Goal: Task Accomplishment & Management: Manage account settings

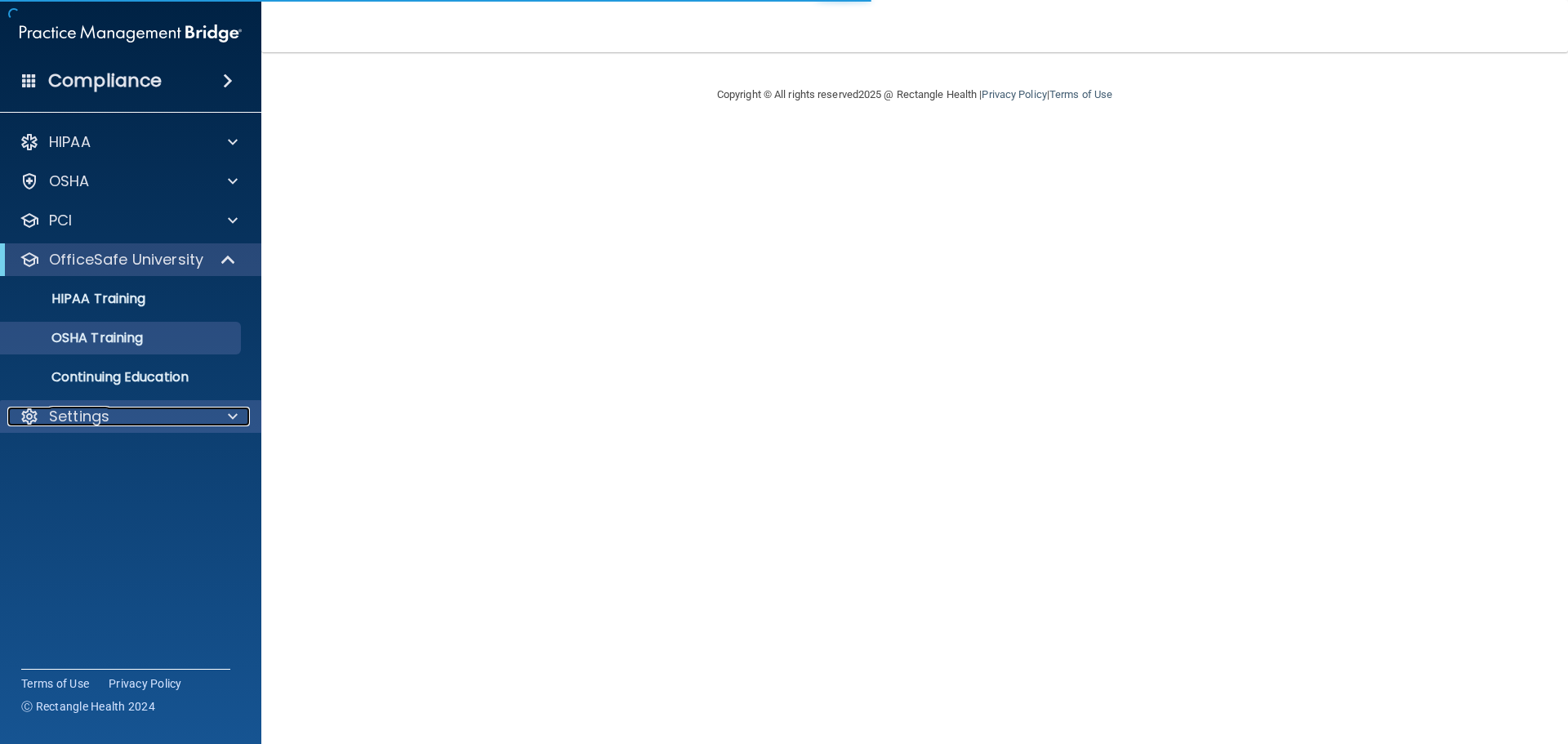
click at [120, 414] on div "Settings" at bounding box center [109, 416] width 203 height 20
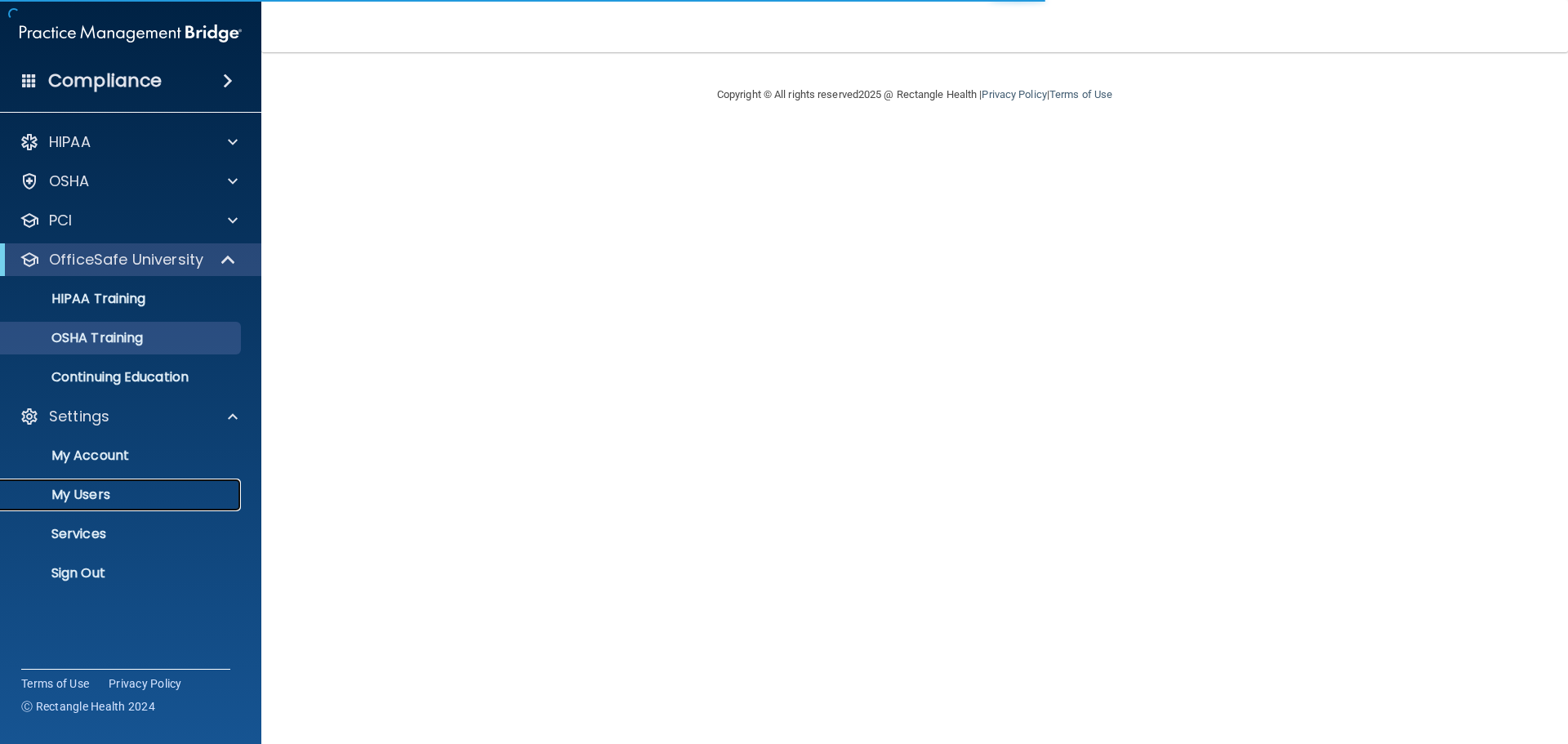
click at [91, 491] on p "My Users" at bounding box center [121, 494] width 223 height 16
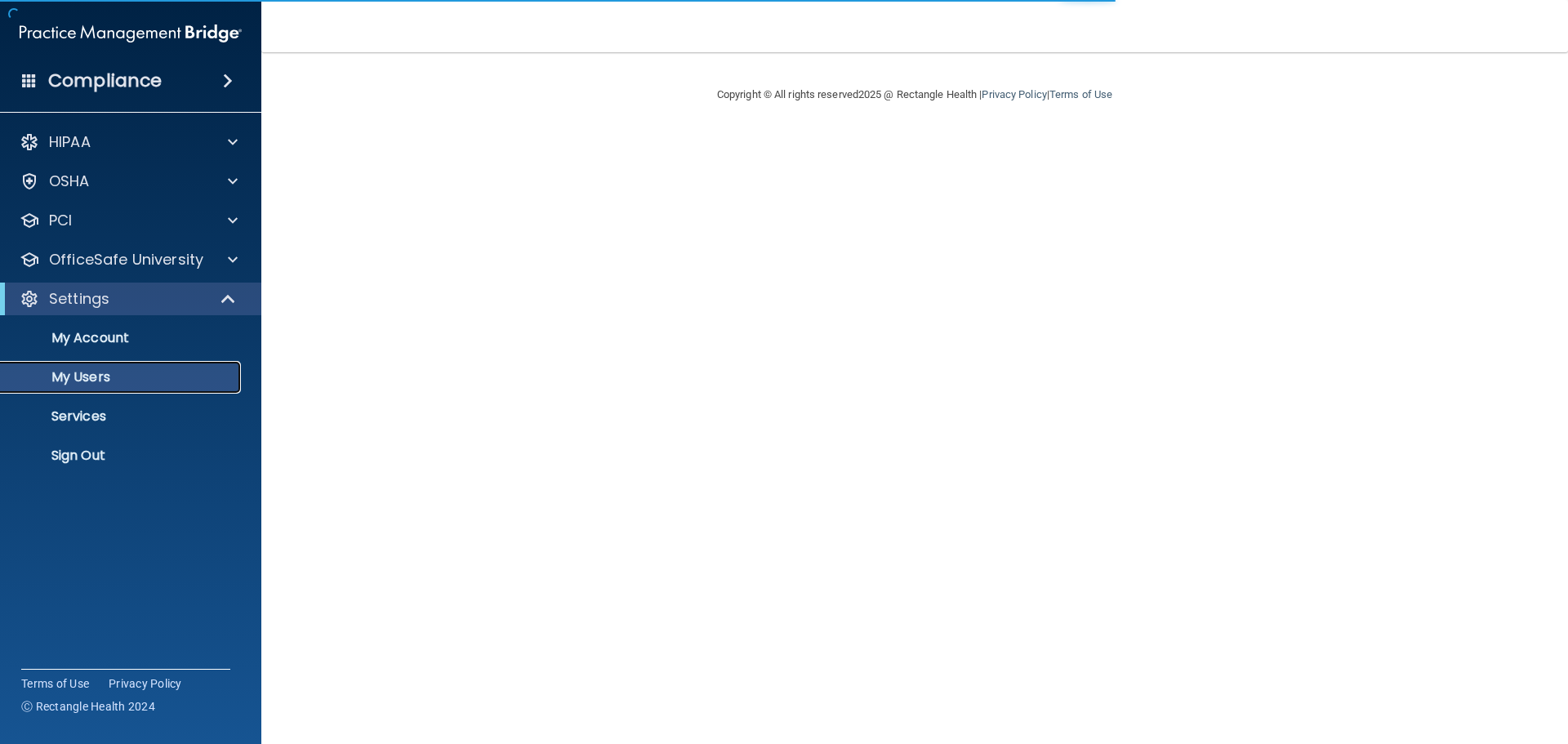
select select "20"
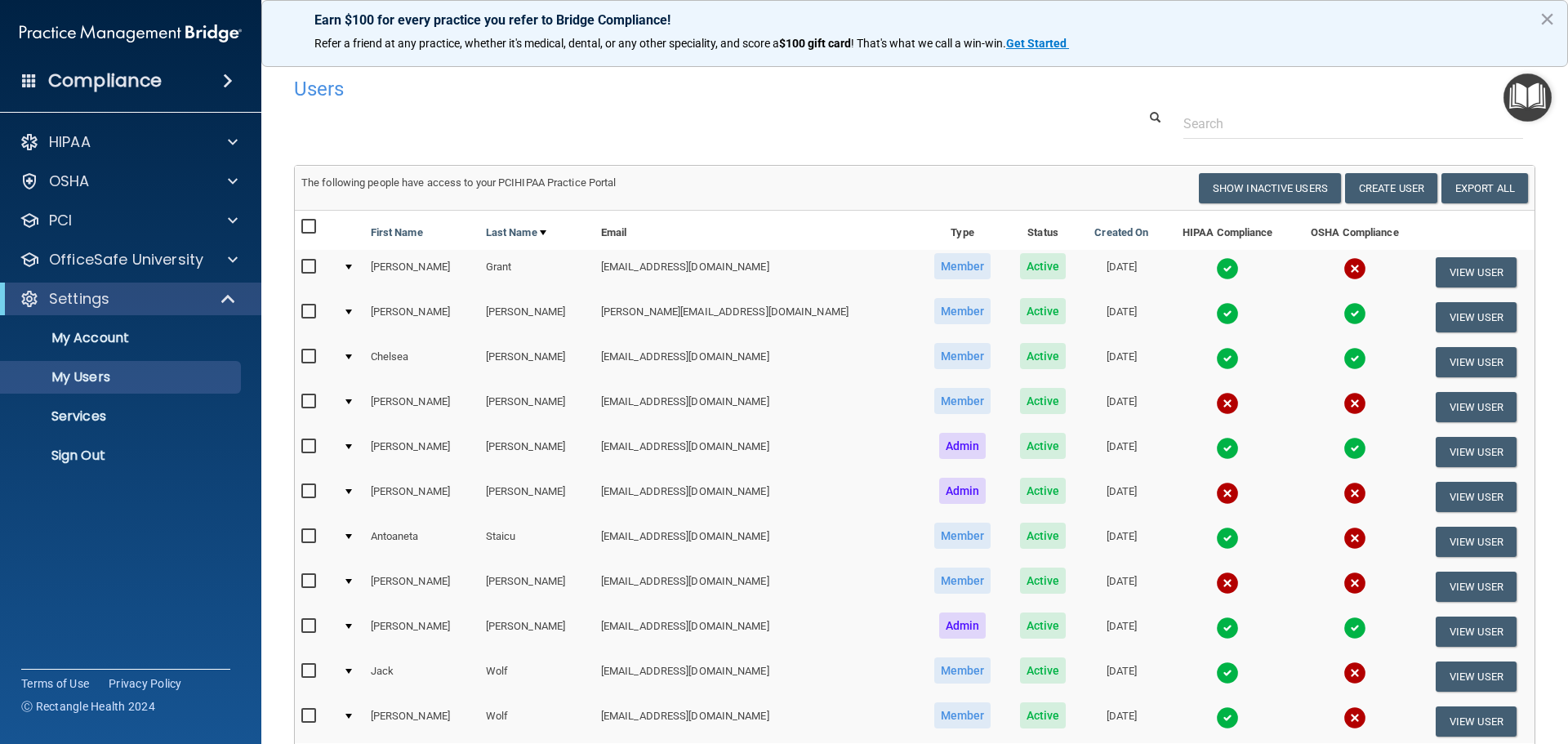
click at [352, 312] on div at bounding box center [348, 311] width 7 height 5
click at [352, 310] on div at bounding box center [348, 311] width 7 height 5
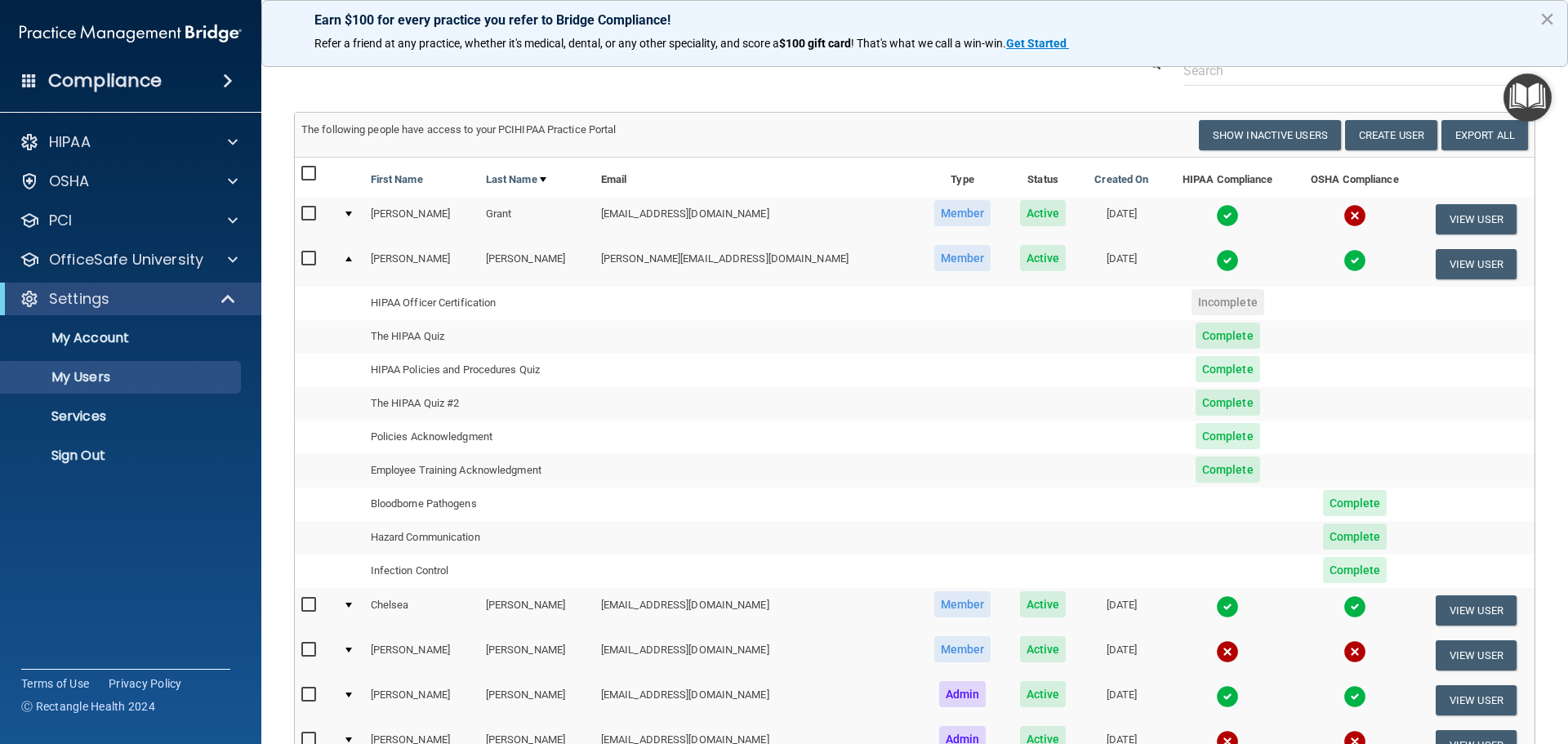
scroll to position [81, 0]
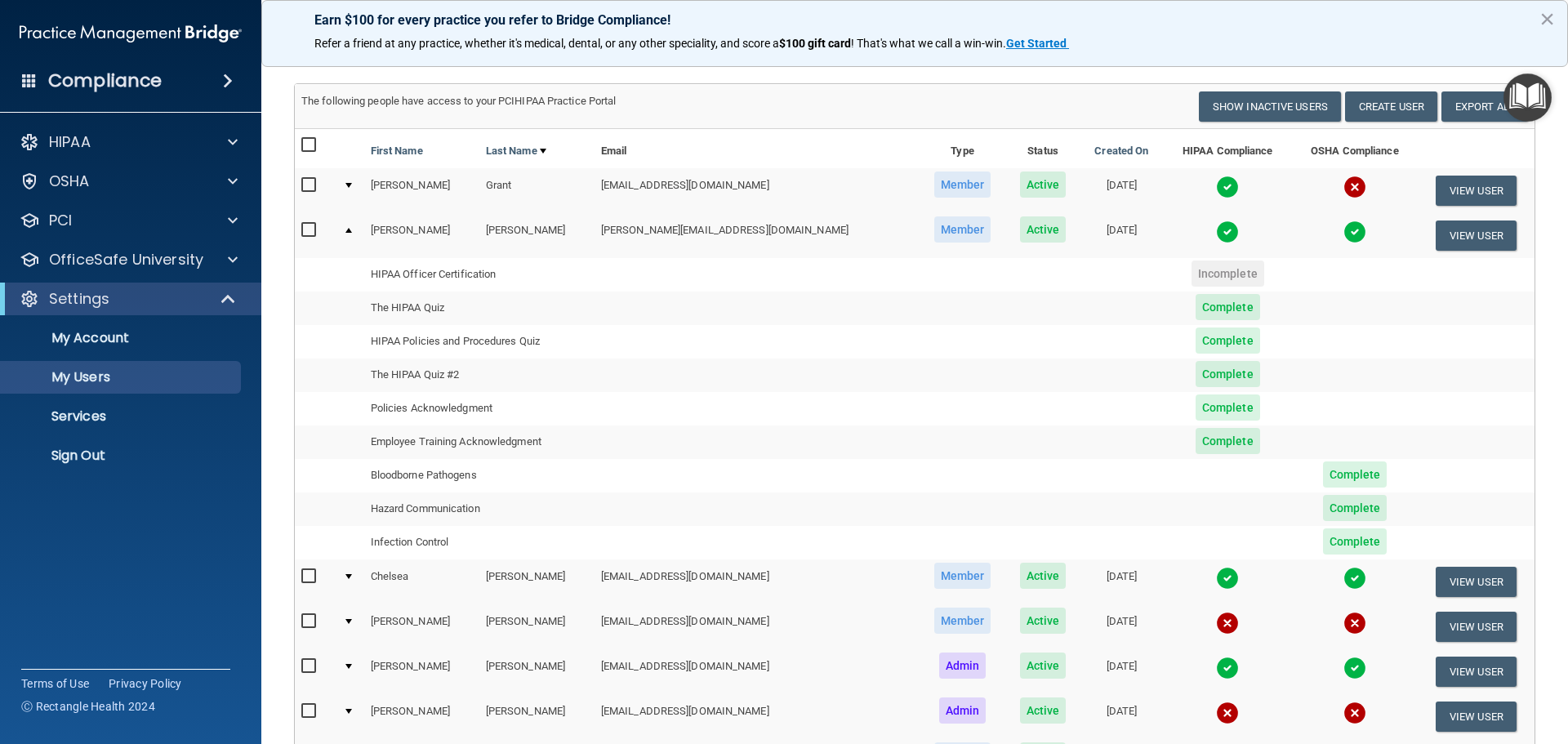
click at [445, 475] on td "Bloodborne Pathogens" at bounding box center [479, 475] width 230 height 33
click at [1323, 469] on span "Complete" at bounding box center [1355, 474] width 64 height 27
click at [1323, 505] on span "Complete" at bounding box center [1355, 508] width 64 height 27
click at [1323, 537] on span "Complete" at bounding box center [1355, 541] width 64 height 27
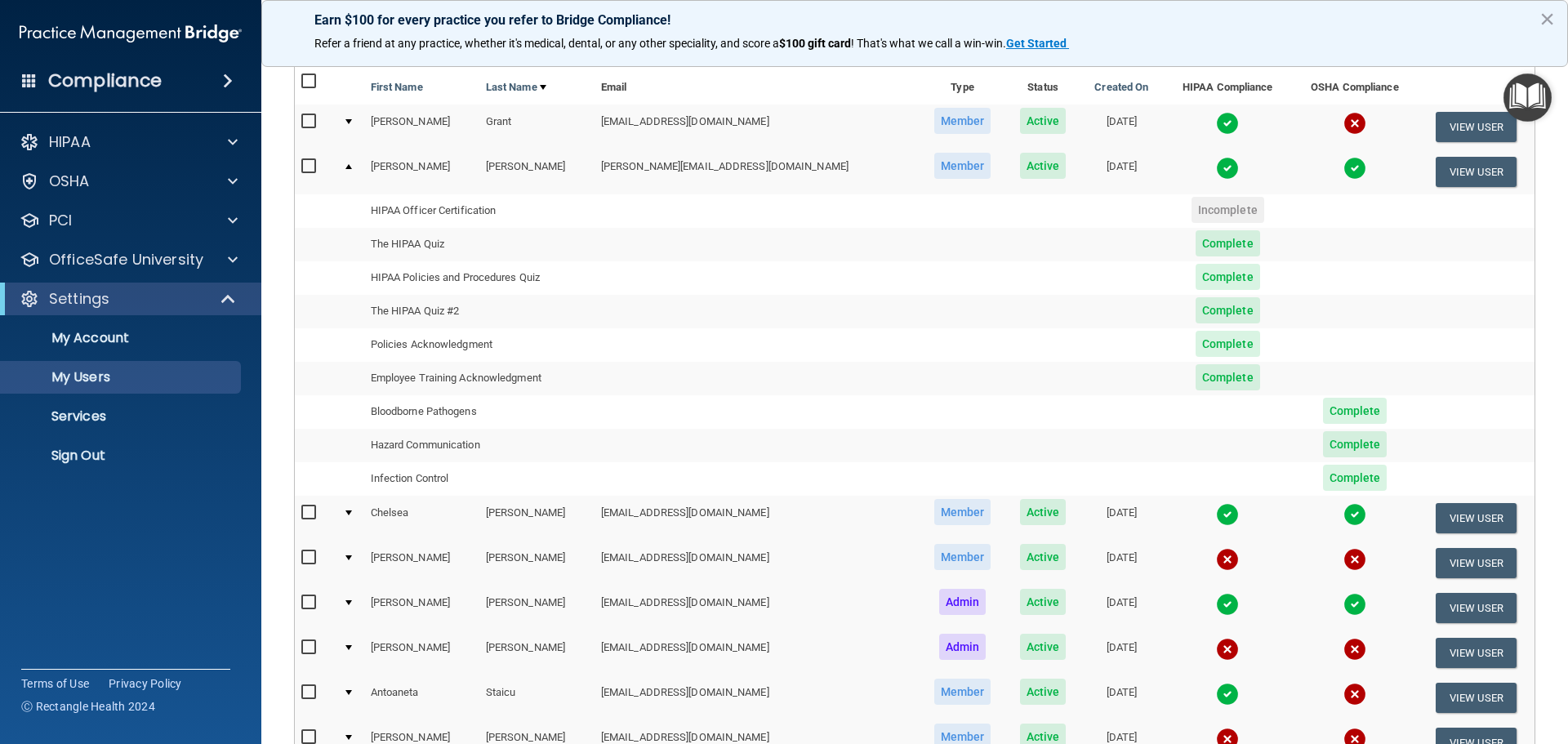
scroll to position [245, 0]
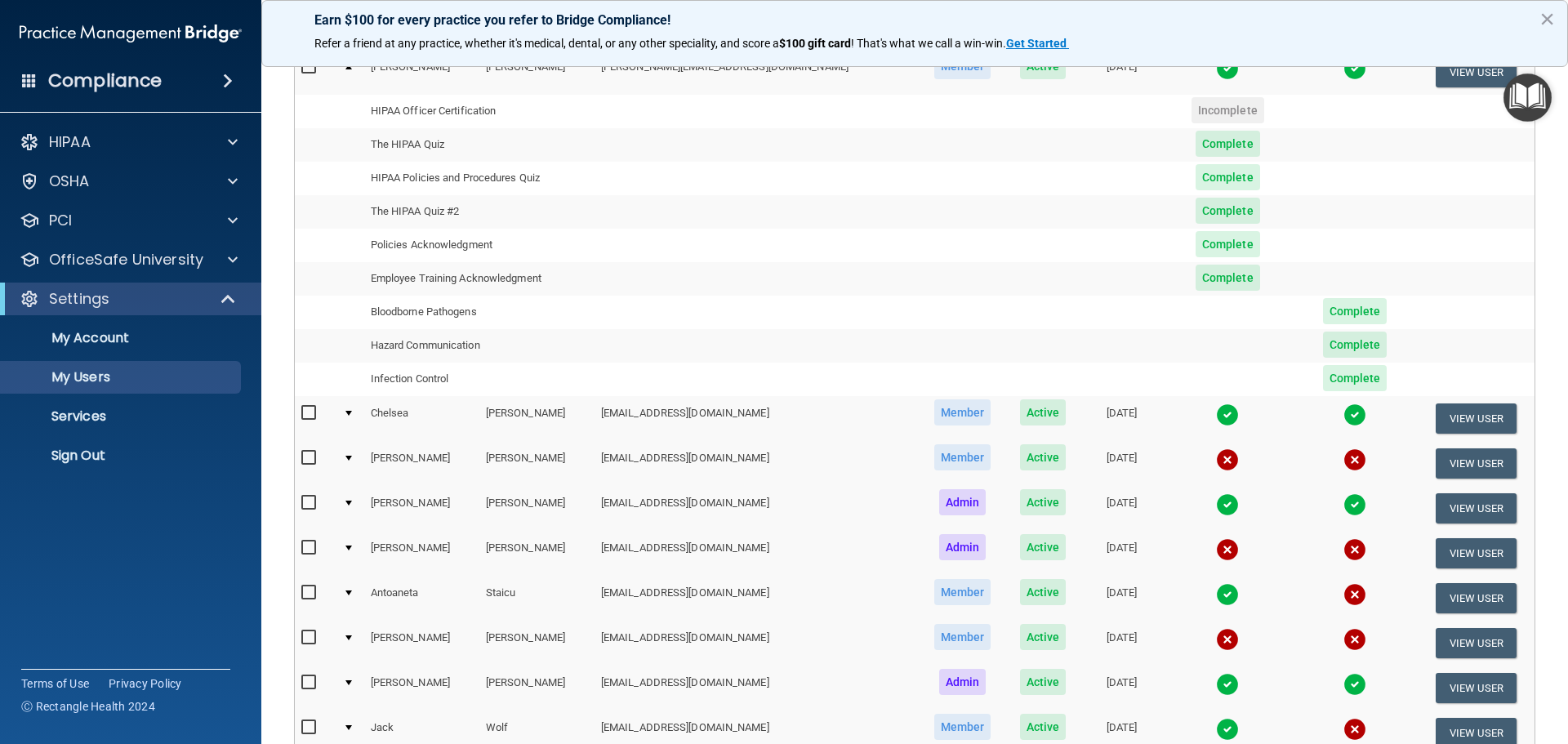
click at [1347, 377] on span "Complete" at bounding box center [1355, 378] width 64 height 27
drag, startPoint x: 1338, startPoint y: 347, endPoint x: 1334, endPoint y: 315, distance: 32.2
click at [1338, 347] on span "Complete" at bounding box center [1355, 345] width 64 height 27
click at [1334, 315] on span "Complete" at bounding box center [1355, 311] width 64 height 27
click at [443, 307] on td "Bloodborne Pathogens" at bounding box center [479, 311] width 230 height 33
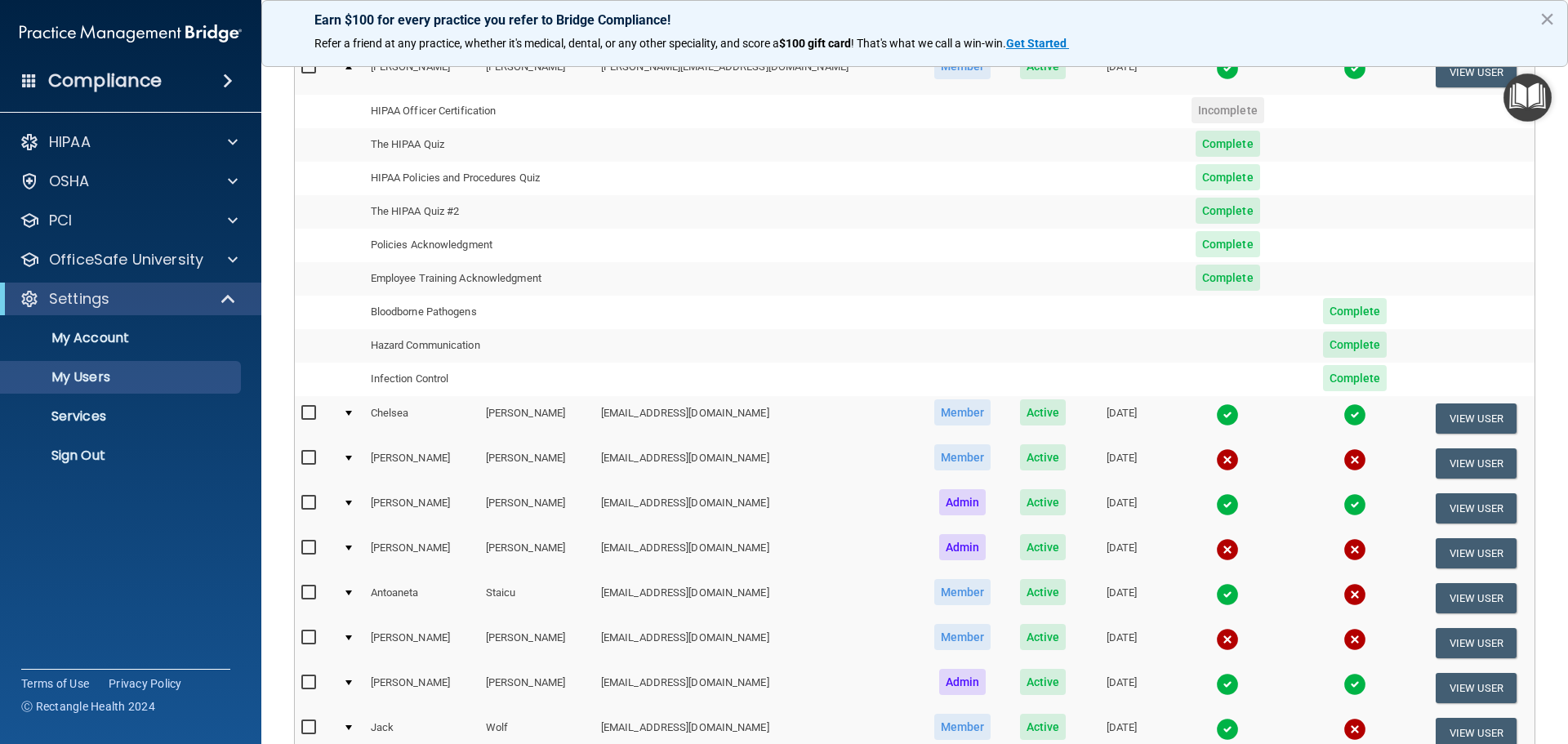
click at [460, 353] on td "Hazard Communication" at bounding box center [479, 345] width 230 height 33
click at [437, 378] on td "Infection Control" at bounding box center [479, 379] width 230 height 33
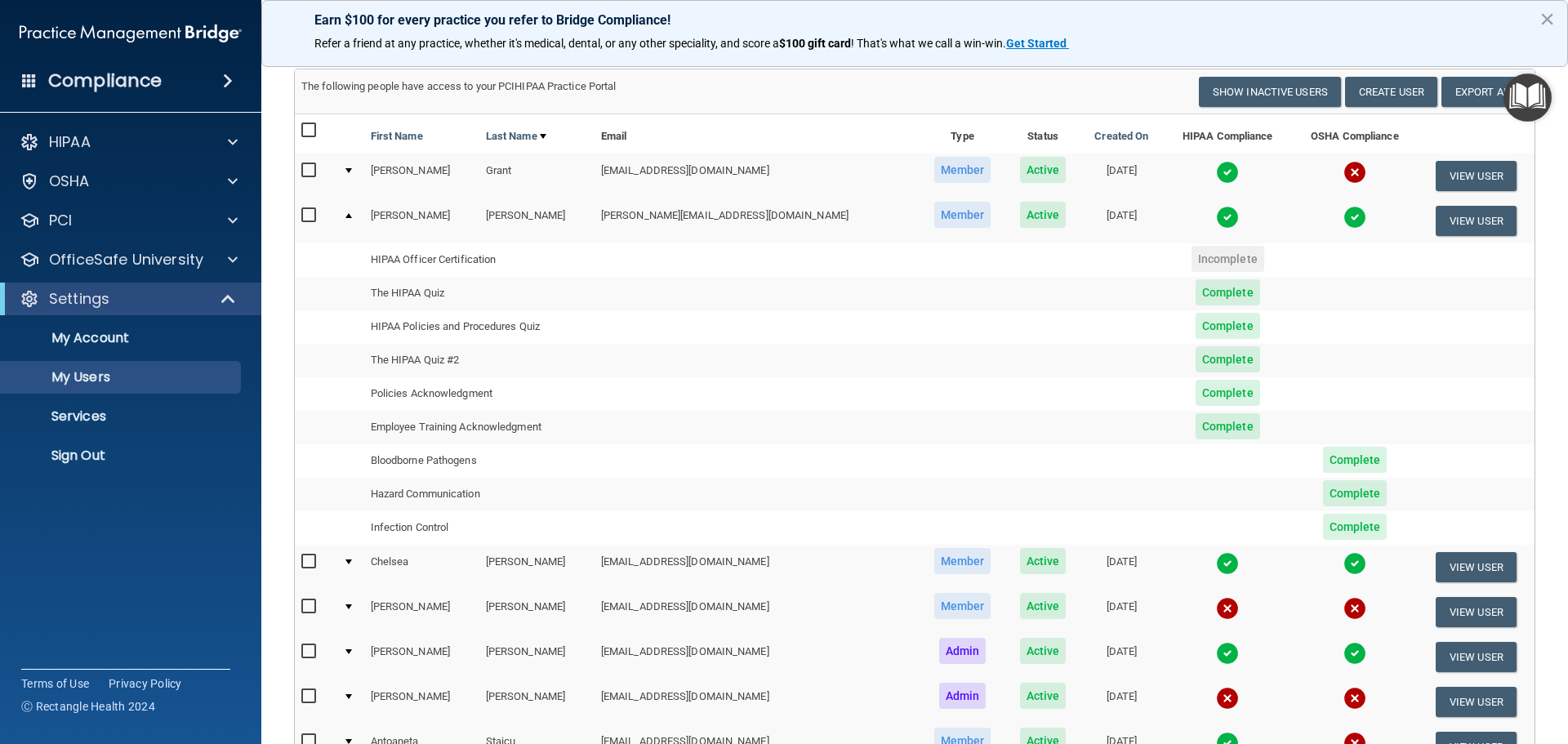
scroll to position [81, 0]
